Goal: Information Seeking & Learning: Learn about a topic

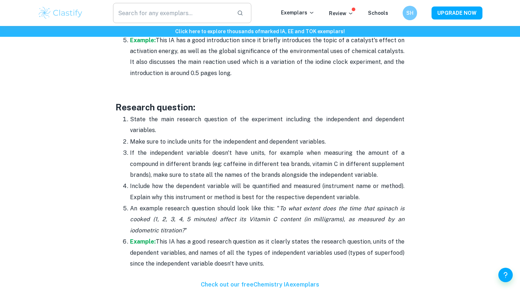
scroll to position [196, 0]
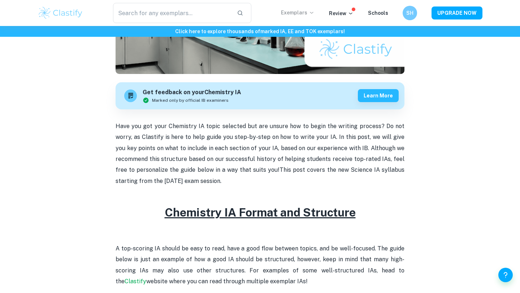
click at [291, 15] on p "Exemplars" at bounding box center [298, 13] width 34 height 8
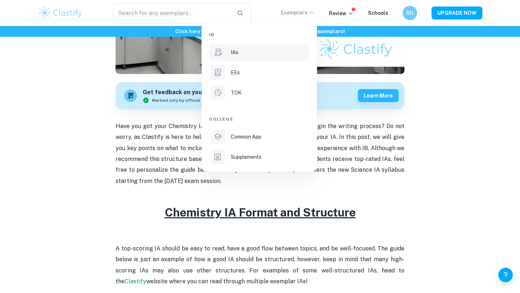
click at [229, 49] on li "IAs" at bounding box center [259, 52] width 100 height 17
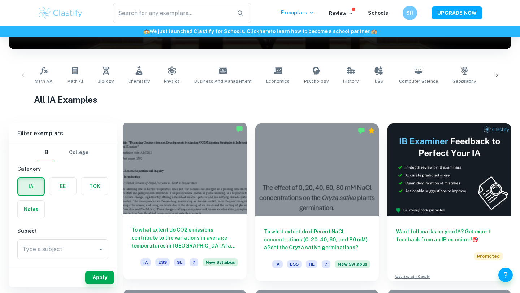
scroll to position [117, 0]
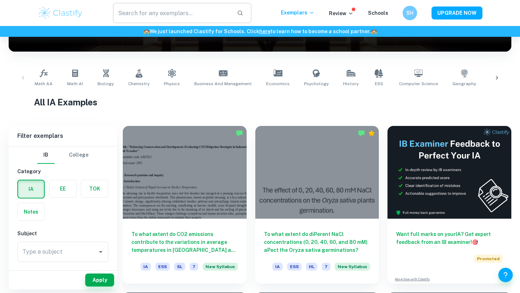
click at [183, 12] on input "text" at bounding box center [172, 13] width 118 height 20
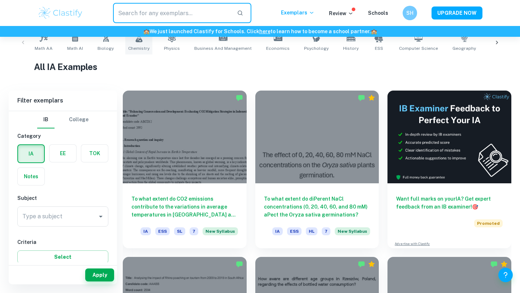
scroll to position [156, 0]
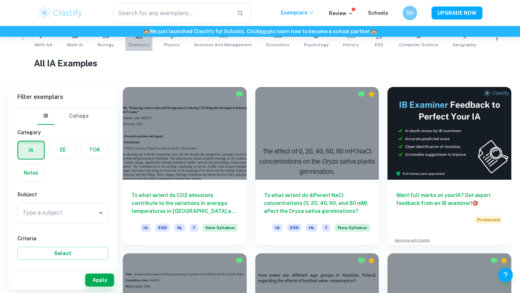
click at [140, 37] on icon at bounding box center [138, 34] width 7 height 9
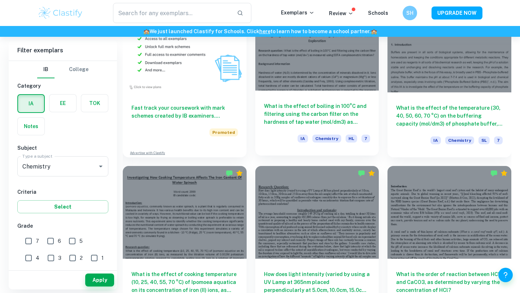
scroll to position [575, 0]
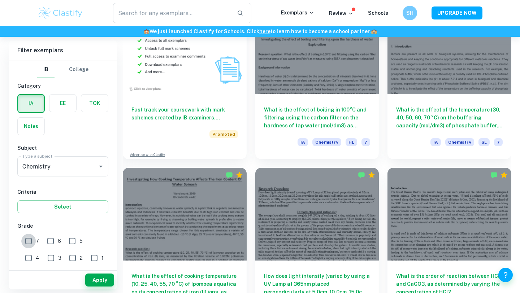
click at [29, 238] on input "7" at bounding box center [28, 241] width 14 height 14
checkbox input "true"
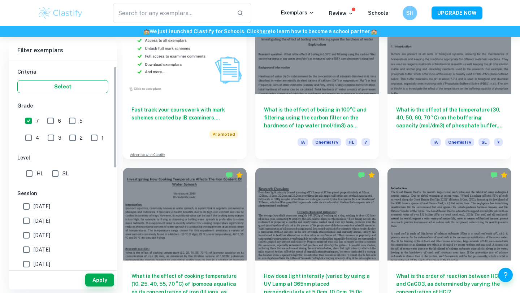
scroll to position [0, 0]
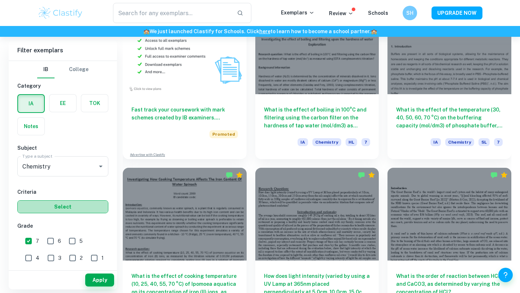
click at [86, 212] on button "Select" at bounding box center [62, 206] width 91 height 13
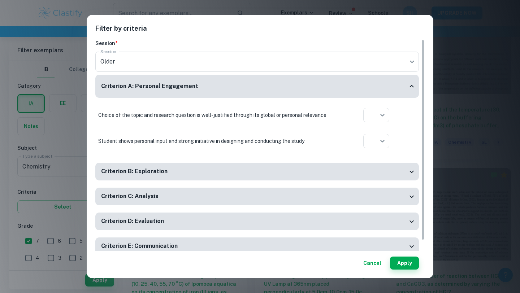
click at [369, 266] on button "Cancel" at bounding box center [372, 263] width 24 height 13
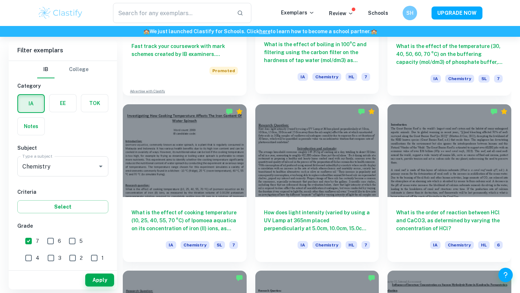
scroll to position [638, 0]
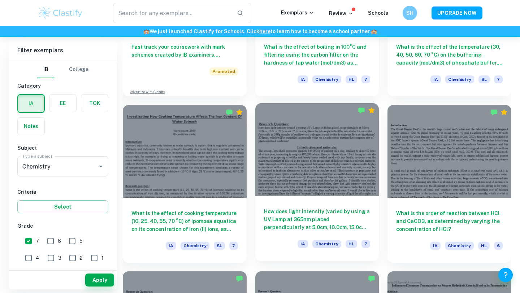
click at [307, 218] on h6 "How does light intensity (varied by using a UV Lamp at 365nm placed perpendicul…" at bounding box center [317, 220] width 107 height 24
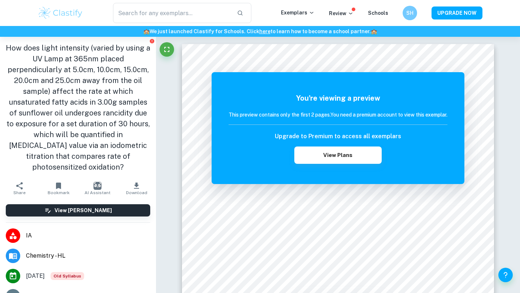
click at [53, 56] on h1 "How does light intensity (varied by using a UV Lamp at 365nm placed perpendicul…" at bounding box center [78, 108] width 144 height 130
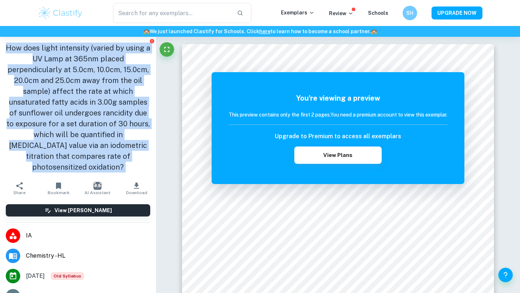
click at [53, 56] on h1 "How does light intensity (varied by using a UV Lamp at 365nm placed perpendicul…" at bounding box center [78, 108] width 144 height 130
click at [55, 78] on h1 "How does light intensity (varied by using a UV Lamp at 365nm placed perpendicul…" at bounding box center [78, 108] width 144 height 130
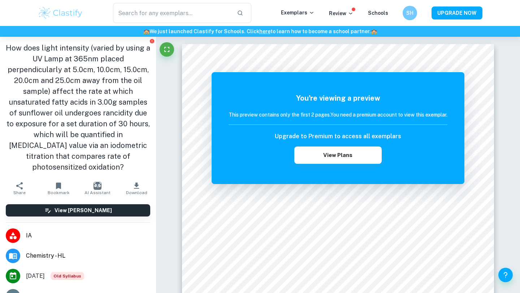
click at [55, 78] on h1 "How does light intensity (varied by using a UV Lamp at 365nm placed perpendicul…" at bounding box center [78, 108] width 144 height 130
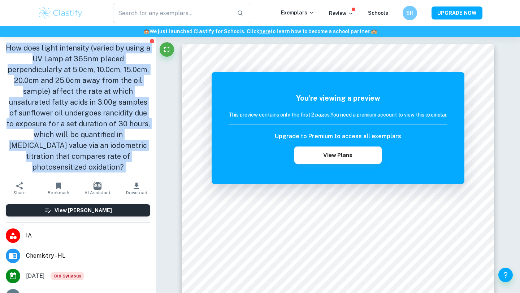
click at [62, 103] on h1 "How does light intensity (varied by using a UV Lamp at 365nm placed perpendicul…" at bounding box center [78, 108] width 144 height 130
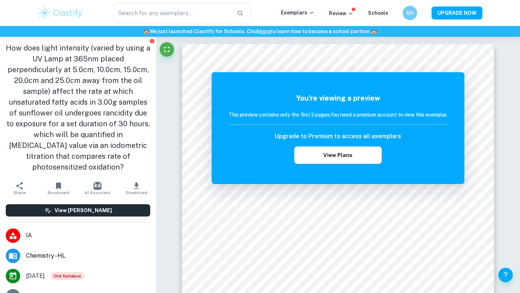
click at [62, 103] on h1 "How does light intensity (varied by using a UV Lamp at 365nm placed perpendicul…" at bounding box center [78, 108] width 144 height 130
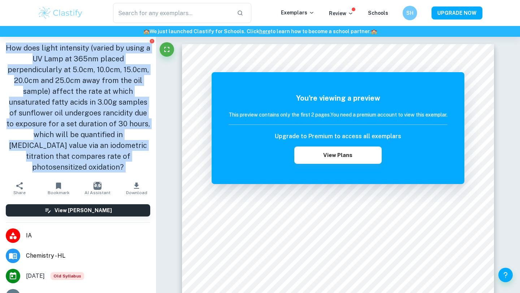
click at [62, 112] on h1 "How does light intensity (varied by using a UV Lamp at 365nm placed perpendicul…" at bounding box center [78, 108] width 144 height 130
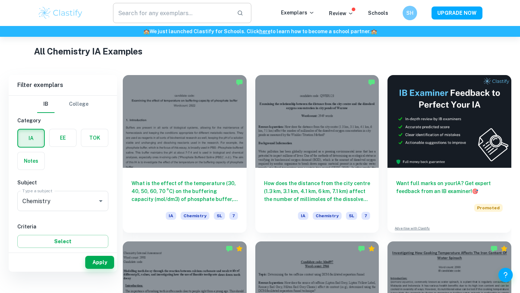
scroll to position [151, 0]
